Goal: Information Seeking & Learning: Learn about a topic

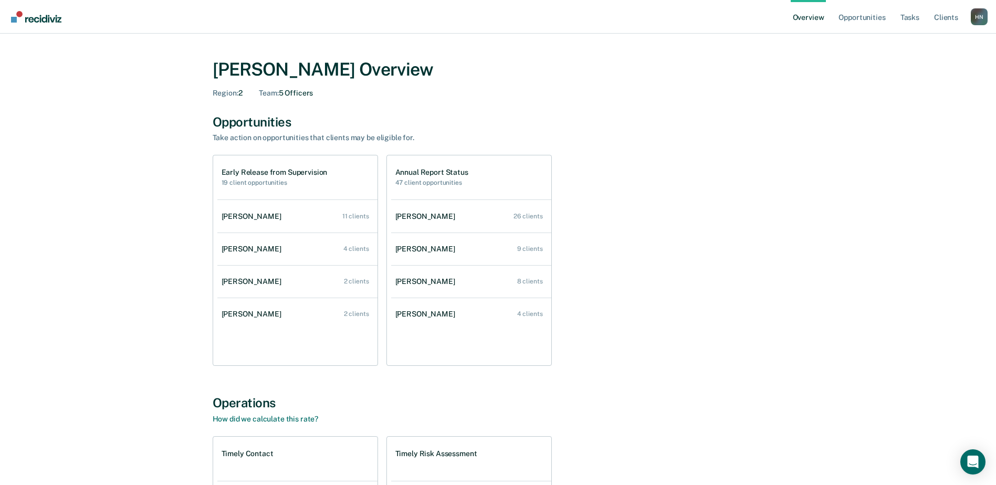
click at [845, 242] on div "[PERSON_NAME] Overview Region : 2 Team : 5 Officers Opportunities Take action o…" at bounding box center [498, 357] width 971 height 622
click at [250, 174] on h1 "Early Release from Supervision" at bounding box center [275, 172] width 106 height 9
click at [275, 92] on span "Team :" at bounding box center [268, 93] width 19 height 8
click at [222, 91] on span "Region :" at bounding box center [226, 93] width 26 height 8
click at [685, 144] on div "Opportunities Take action on opportunities that clients may be eligible for. Ea…" at bounding box center [498, 240] width 571 height 252
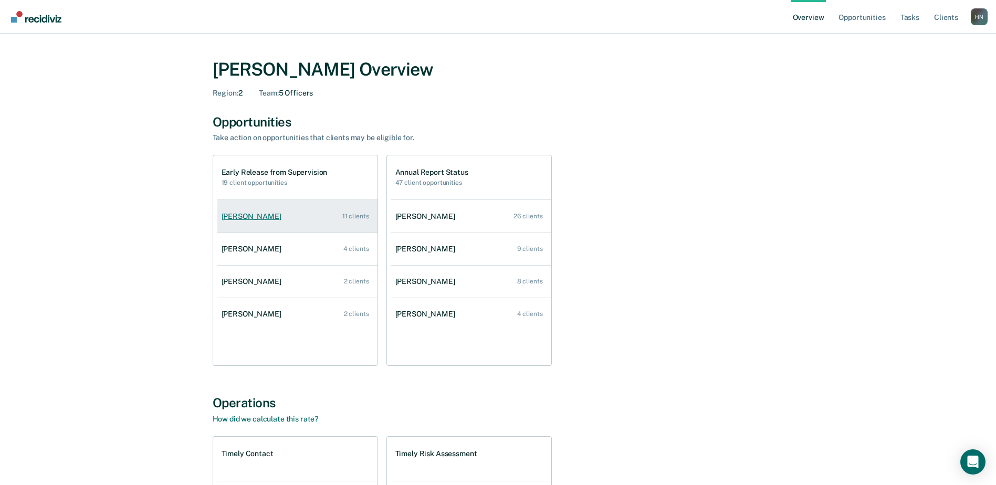
click at [254, 216] on div "[PERSON_NAME]" at bounding box center [254, 216] width 64 height 9
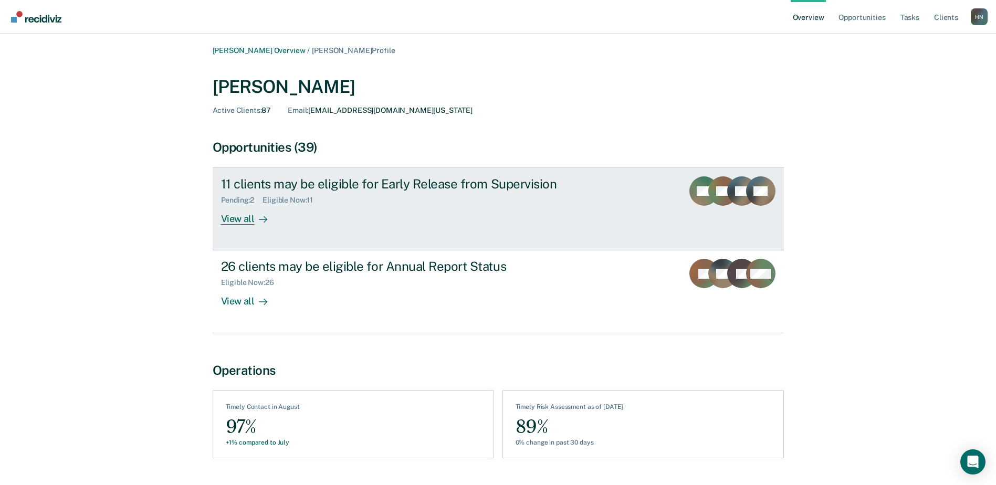
click at [446, 181] on div "11 clients may be eligible for Early Release from Supervision" at bounding box center [405, 183] width 369 height 15
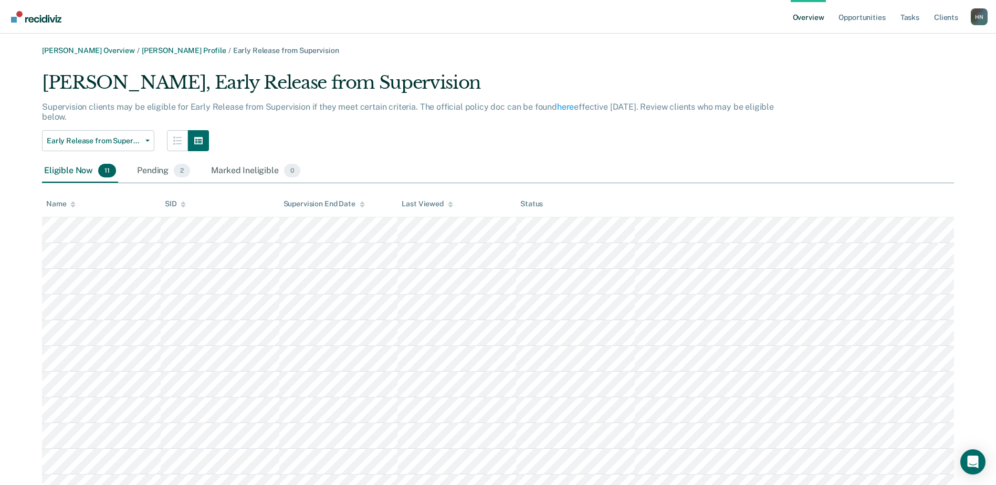
click at [371, 119] on div "Supervision clients may be eligible for Early Release from Supervision if they …" at bounding box center [415, 116] width 747 height 28
click at [821, 16] on link "Overview" at bounding box center [809, 17] width 36 height 34
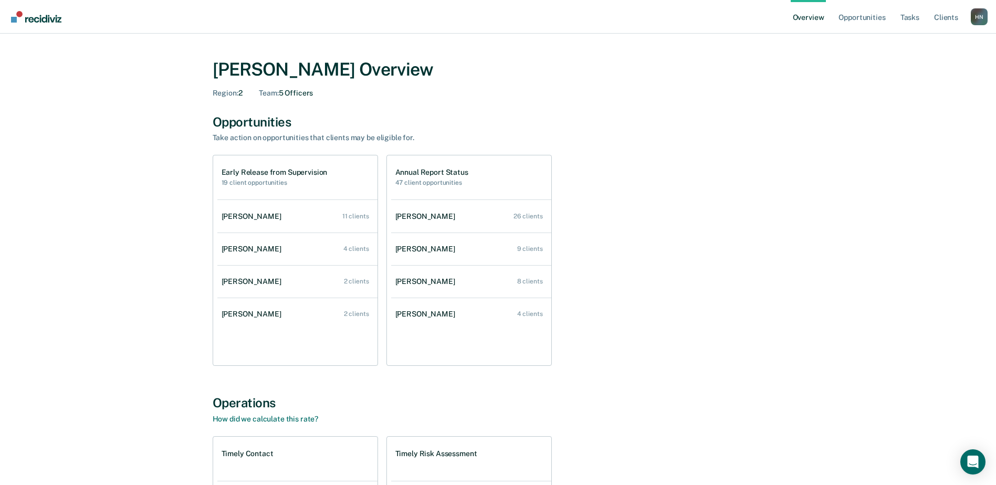
click at [705, 327] on div "Early Release from Supervision 19 client opportunities [PERSON_NAME] 11 clients…" at bounding box center [498, 260] width 571 height 211
click at [734, 341] on div "Early Release from Supervision 19 client opportunities [PERSON_NAME] 11 clients…" at bounding box center [498, 260] width 571 height 211
click at [693, 242] on div "Early Release from Supervision 19 client opportunities [PERSON_NAME] 11 clients…" at bounding box center [498, 260] width 571 height 211
